Goal: Task Accomplishment & Management: Manage account settings

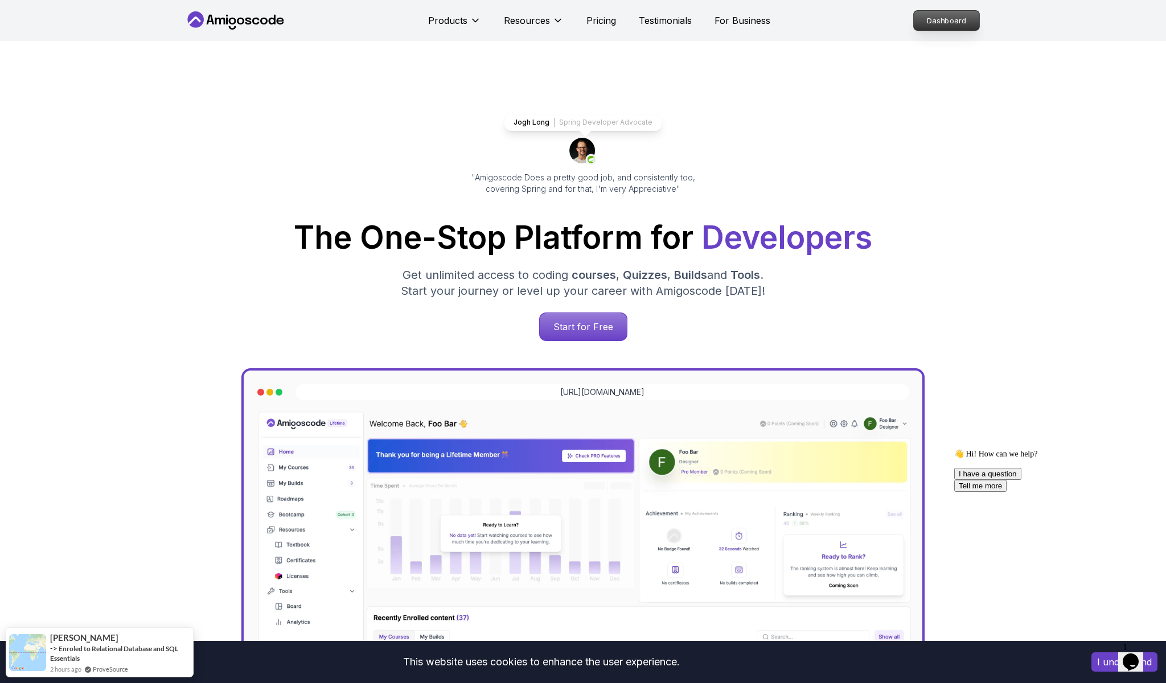
click at [944, 22] on p "Dashboard" at bounding box center [946, 20] width 65 height 19
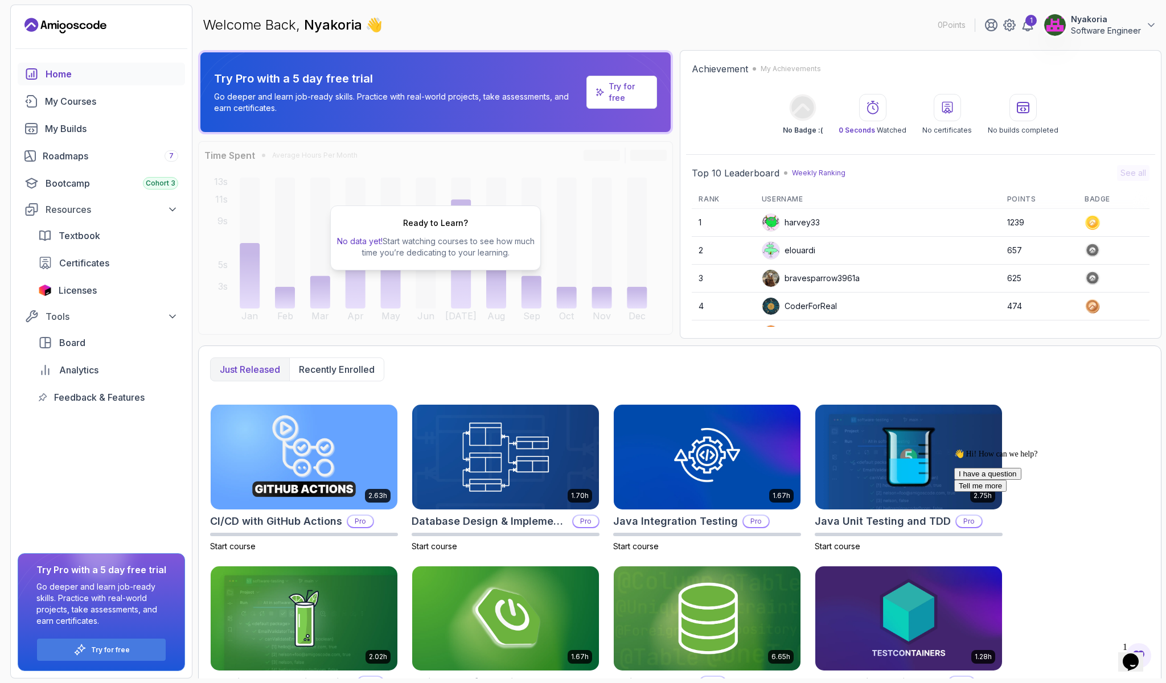
drag, startPoint x: 944, startPoint y: 11, endPoint x: 794, endPoint y: 41, distance: 153.7
click at [794, 41] on div "Welcome Back, [PERSON_NAME] 👋 0 Points 1 Nyakoria Software Engineer" at bounding box center [679, 25] width 963 height 41
click at [1101, 33] on p "Software Engineer" at bounding box center [1106, 30] width 70 height 11
click at [83, 292] on span "Licenses" at bounding box center [78, 290] width 38 height 14
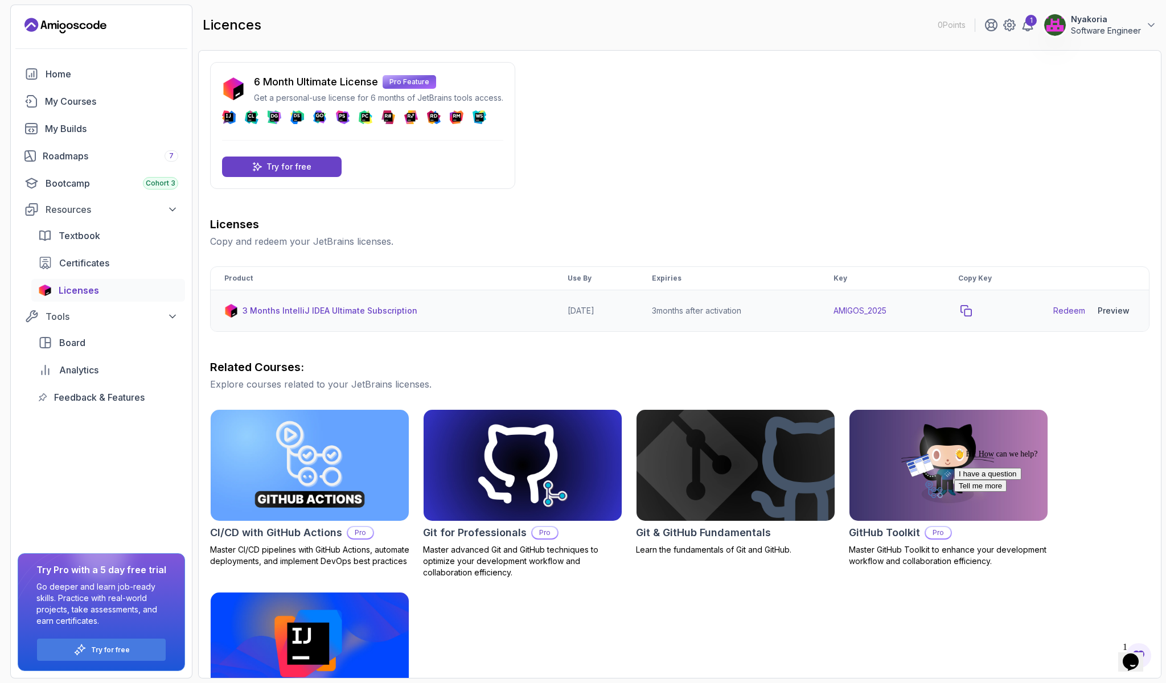
click at [974, 311] on button "copy-button" at bounding box center [966, 311] width 16 height 16
click at [307, 167] on p "Try for free" at bounding box center [288, 166] width 45 height 11
click at [1074, 308] on link "Redeem" at bounding box center [1069, 310] width 32 height 11
click at [972, 307] on icon "copy-button" at bounding box center [965, 310] width 11 height 11
